Goal: Obtain resource: Obtain resource

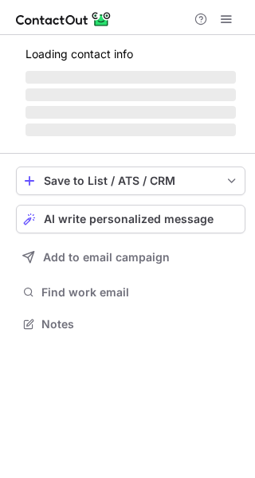
scroll to position [348, 255]
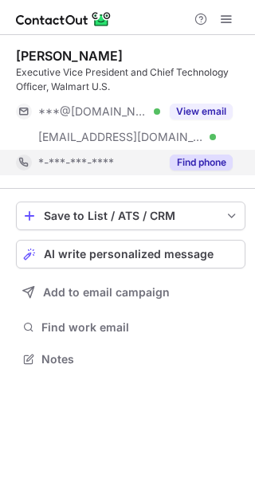
click at [184, 163] on button "Find phone" at bounding box center [201, 163] width 63 height 16
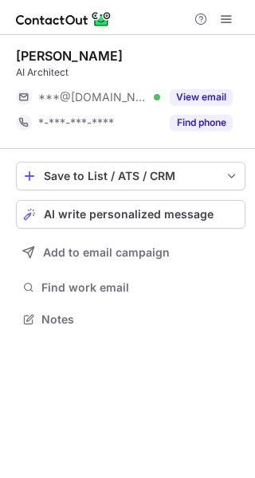
scroll to position [308, 255]
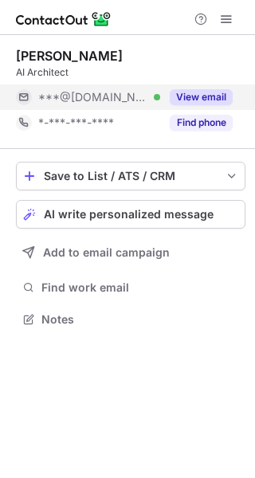
click at [212, 88] on div "View email" at bounding box center [196, 96] width 73 height 25
